Goal: Task Accomplishment & Management: Use online tool/utility

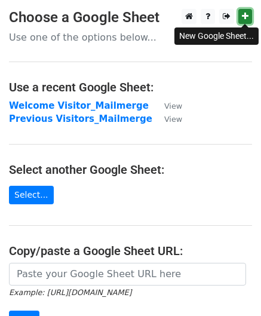
click at [246, 16] on icon at bounding box center [245, 16] width 7 height 8
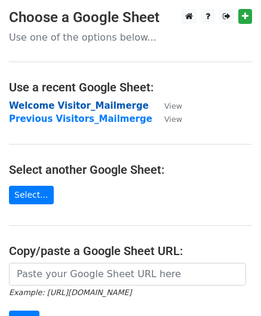
click at [67, 104] on strong "Welcome Visitor_Mailmerge" at bounding box center [79, 105] width 140 height 11
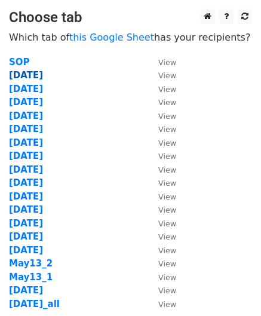
click at [23, 76] on strong "Oct01" at bounding box center [26, 75] width 34 height 11
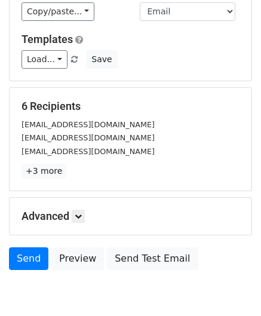
scroll to position [146, 0]
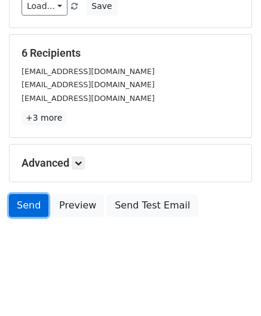
click at [23, 203] on link "Send" at bounding box center [28, 205] width 39 height 23
